Goal: Transaction & Acquisition: Purchase product/service

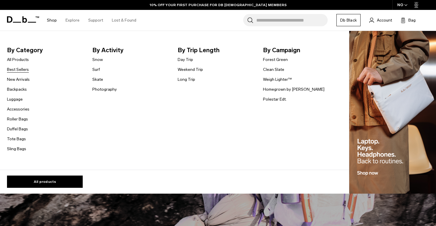
click at [19, 69] on link "Best Sellers" at bounding box center [18, 69] width 22 height 6
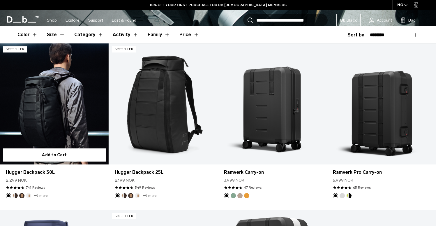
click at [55, 104] on link "Hugger Backpack 30L" at bounding box center [54, 103] width 109 height 121
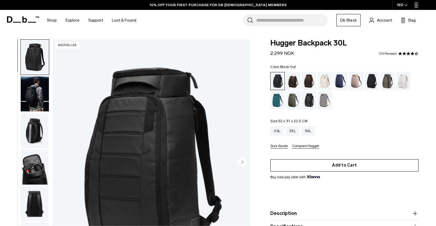
click at [339, 163] on button "Add to Cart" at bounding box center [344, 165] width 148 height 12
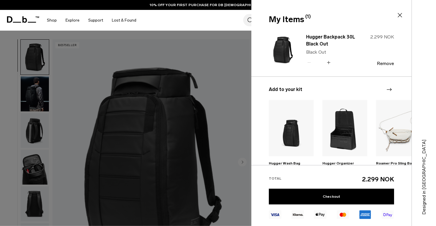
click at [390, 88] on icon "Next slide" at bounding box center [388, 89] width 5 height 3
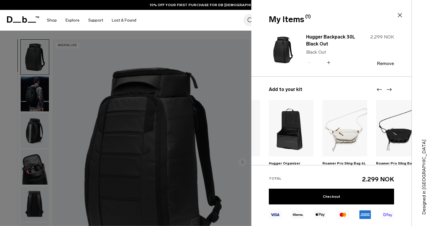
click at [379, 90] on icon "Previous slide" at bounding box center [379, 89] width 7 height 7
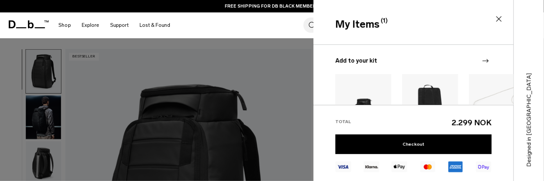
scroll to position [40, 0]
drag, startPoint x: 258, startPoint y: 62, endPoint x: 258, endPoint y: 58, distance: 3.8
click at [258, 62] on div "Add to your kit Hugger Wash Bag 599 NOK Black Out Add Hugger Organizer 599 NOK …" at bounding box center [331, 103] width 160 height 116
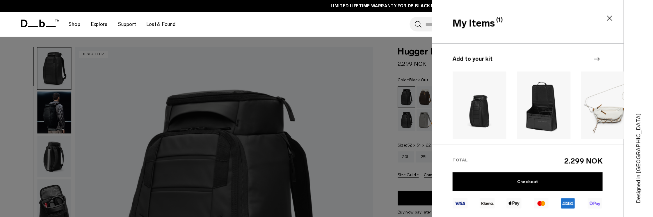
scroll to position [40, 0]
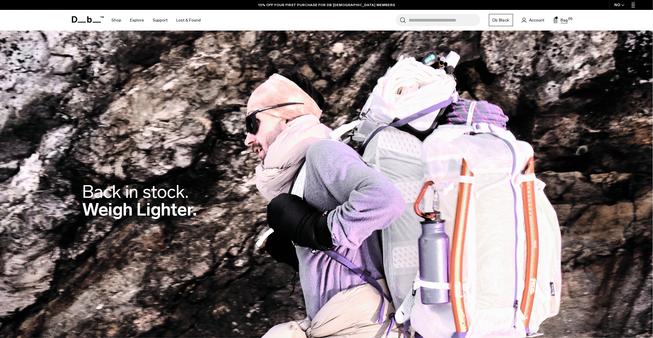
click at [561, 18] on span "Bag" at bounding box center [564, 20] width 7 height 6
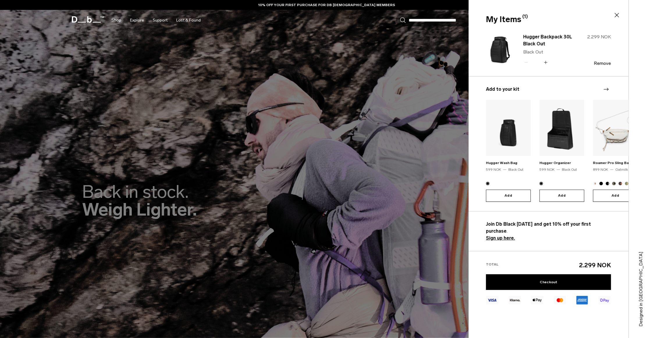
click at [608, 88] on icon "Next slide" at bounding box center [606, 89] width 7 height 7
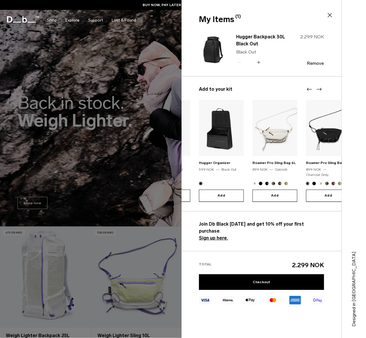
click at [309, 90] on icon "Previous slide" at bounding box center [309, 89] width 7 height 7
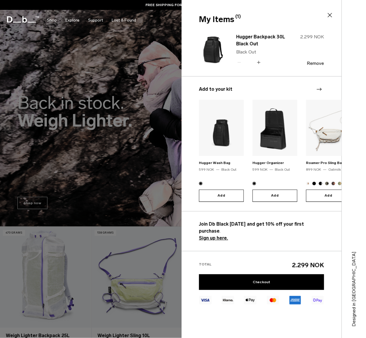
click at [320, 89] on icon "Next slide" at bounding box center [319, 89] width 5 height 3
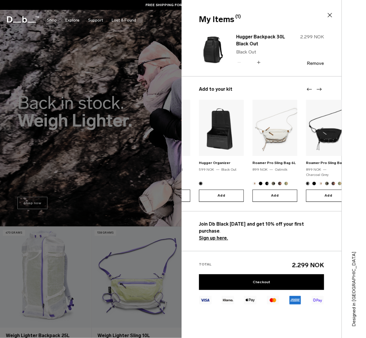
click at [311, 89] on icon "Previous slide" at bounding box center [309, 89] width 7 height 7
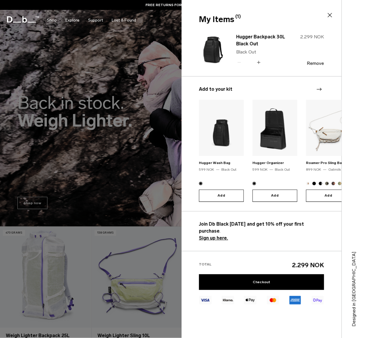
click at [322, 90] on icon "Next slide" at bounding box center [319, 89] width 7 height 7
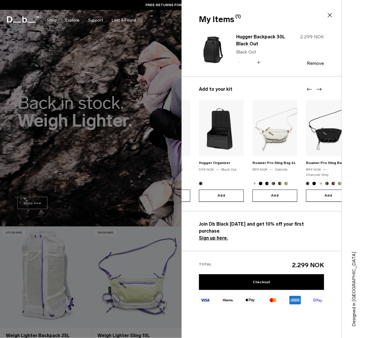
click at [322, 90] on icon "Next slide" at bounding box center [319, 89] width 7 height 7
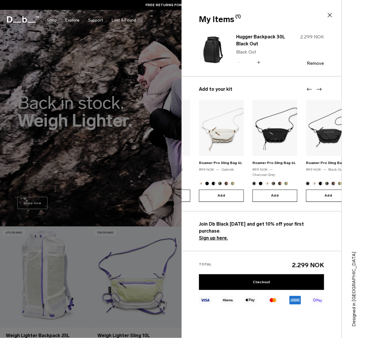
click at [309, 90] on icon "Previous slide" at bounding box center [309, 89] width 7 height 7
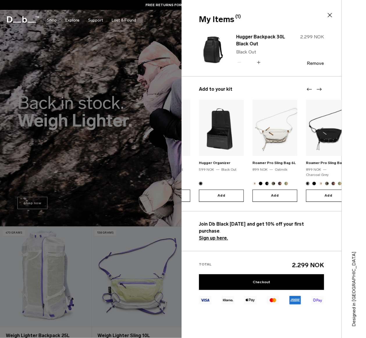
click at [309, 90] on icon "Previous slide" at bounding box center [309, 89] width 7 height 7
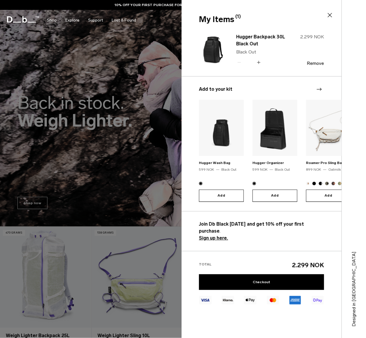
click at [328, 16] on icon at bounding box center [329, 15] width 7 height 7
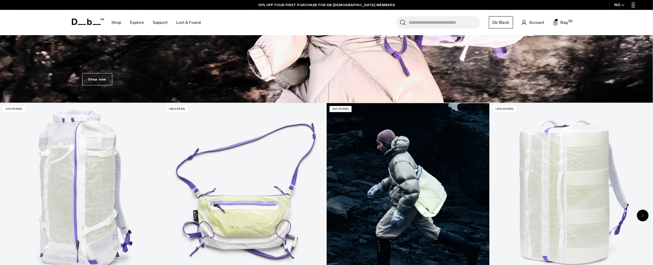
scroll to position [352, 0]
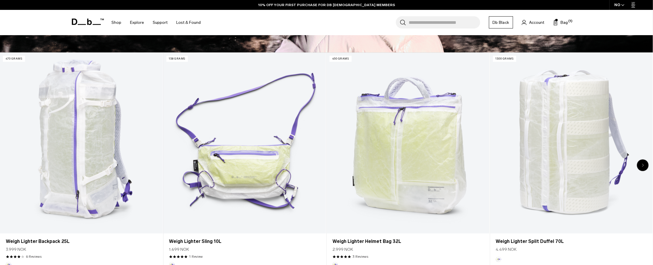
click at [642, 167] on div "Next slide" at bounding box center [643, 166] width 12 height 12
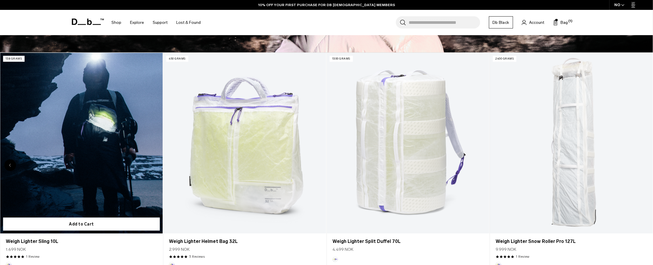
click at [10, 166] on icon "Previous slide" at bounding box center [10, 165] width 2 height 3
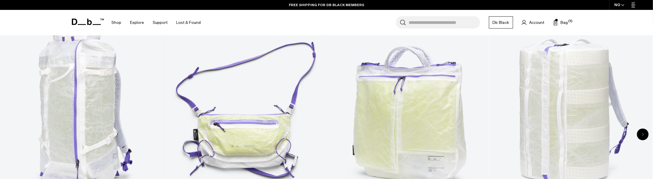
scroll to position [383, 0]
